Goal: Find specific page/section: Find specific page/section

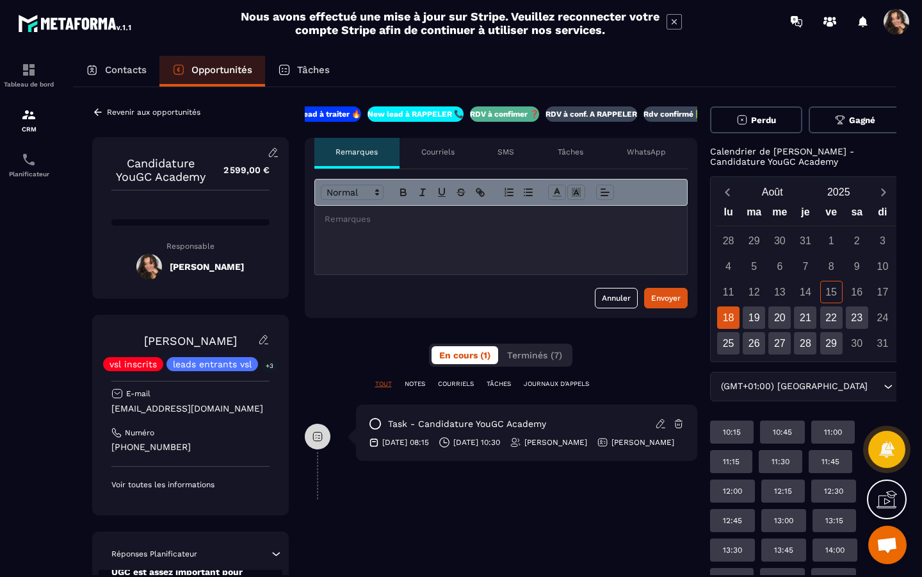
click at [594, 112] on p "RDV à conf. A RAPPELER" at bounding box center [592, 114] width 92 height 10
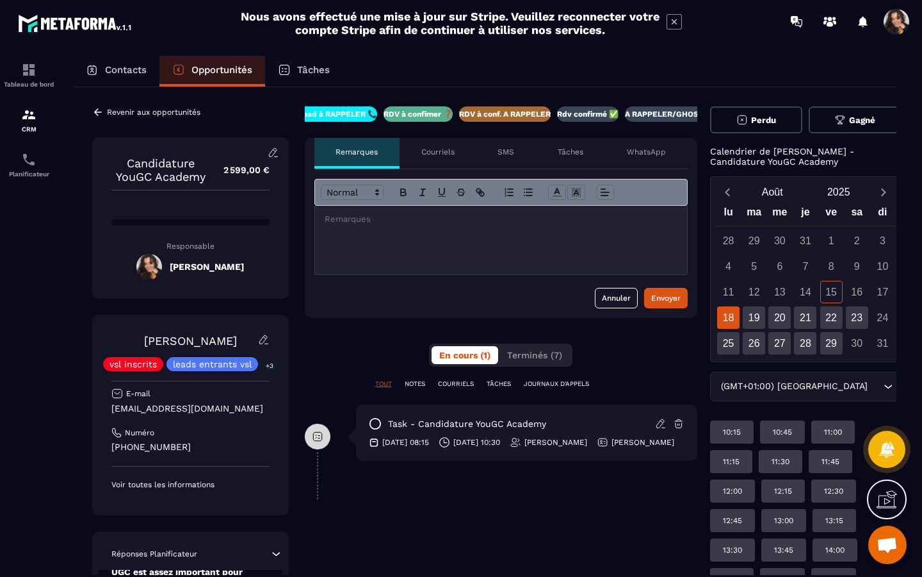
click at [95, 113] on icon at bounding box center [98, 111] width 8 height 7
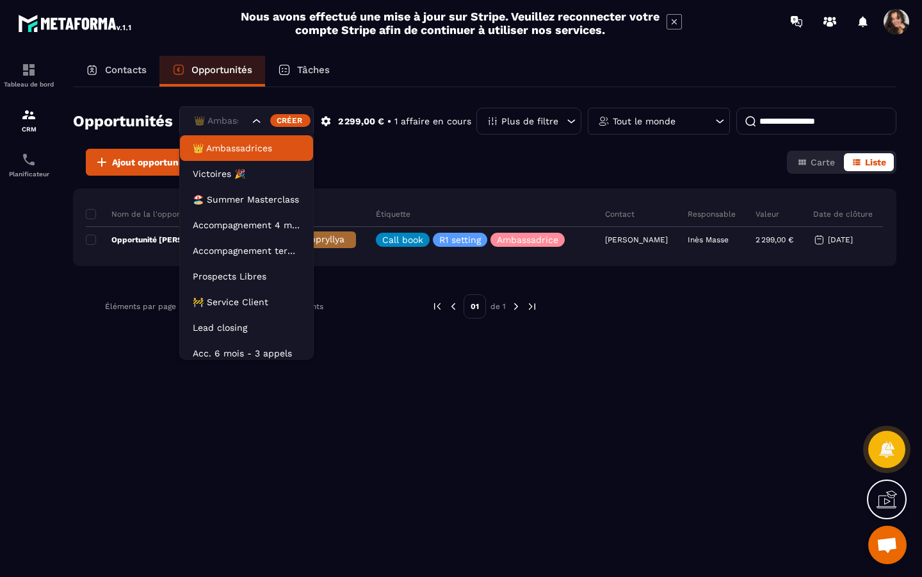
click at [261, 120] on icon "Search for option" at bounding box center [256, 121] width 13 height 13
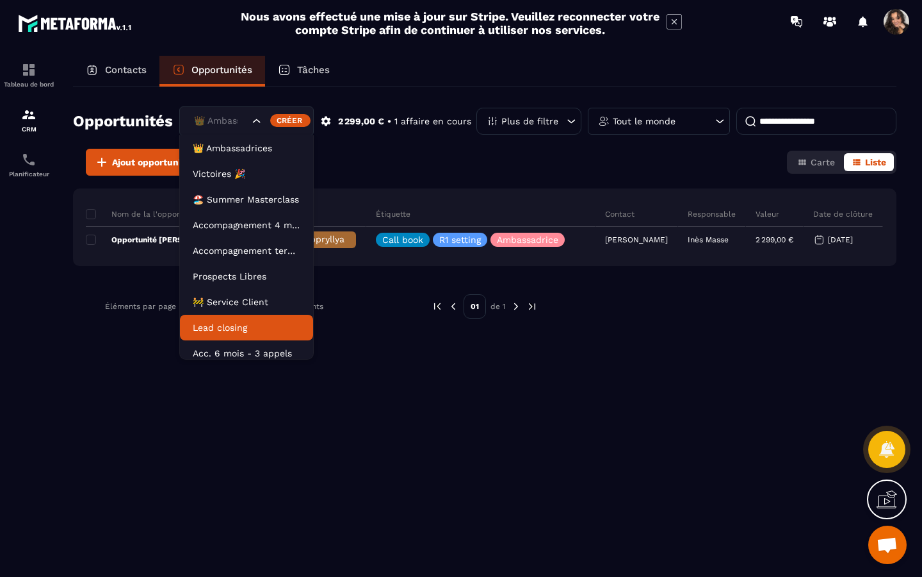
click at [245, 319] on li "Lead closing" at bounding box center [246, 328] width 133 height 26
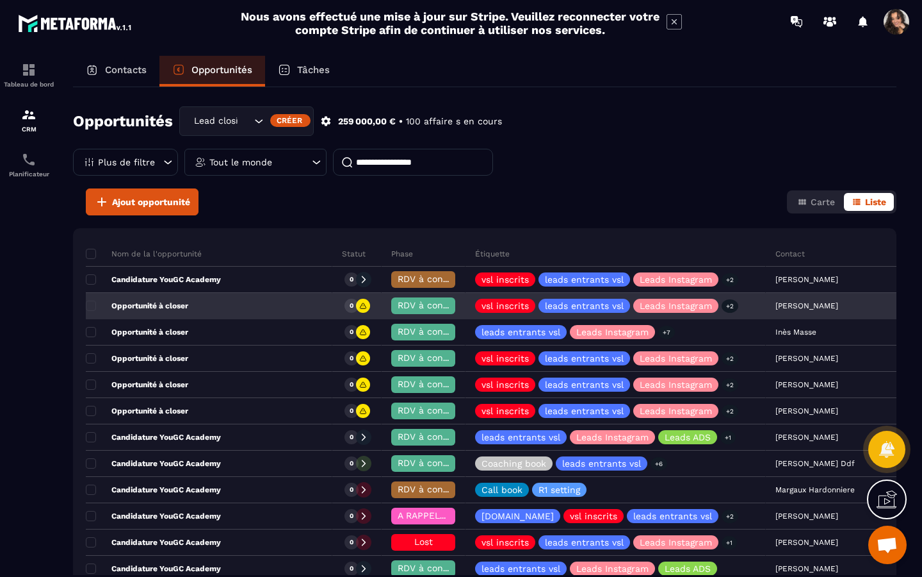
scroll to position [50, 0]
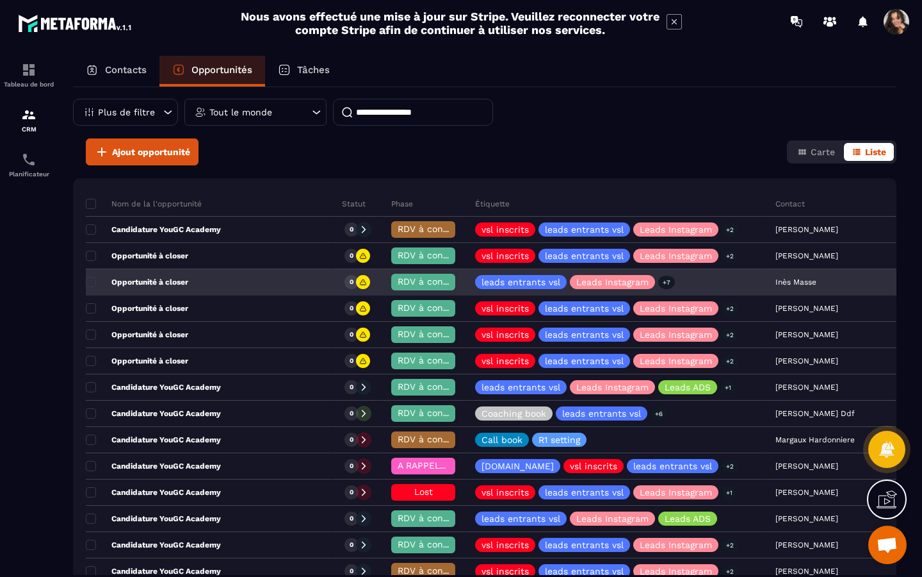
click at [228, 284] on div "Opportunité à closer" at bounding box center [209, 283] width 247 height 26
